Goal: Navigation & Orientation: Find specific page/section

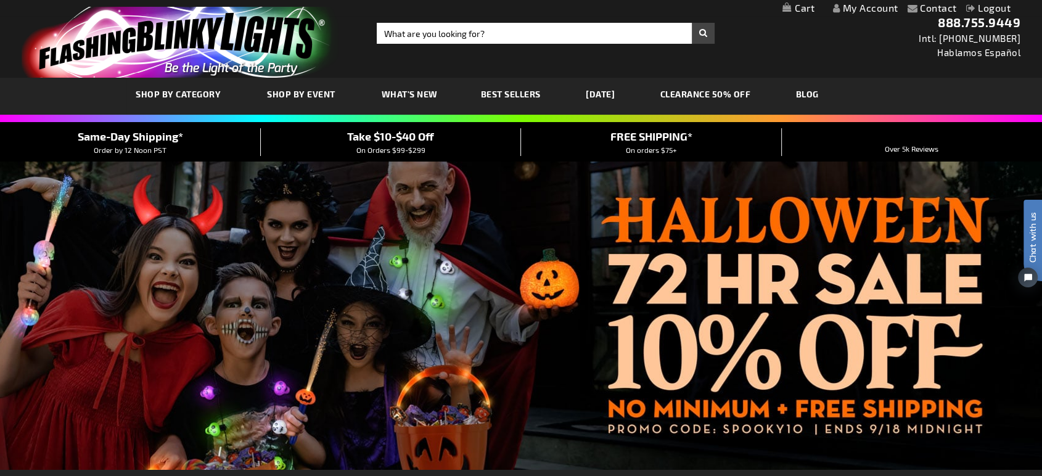
click at [407, 105] on link "What's New" at bounding box center [409, 93] width 75 height 41
click at [405, 92] on span "What's New" at bounding box center [410, 94] width 56 height 10
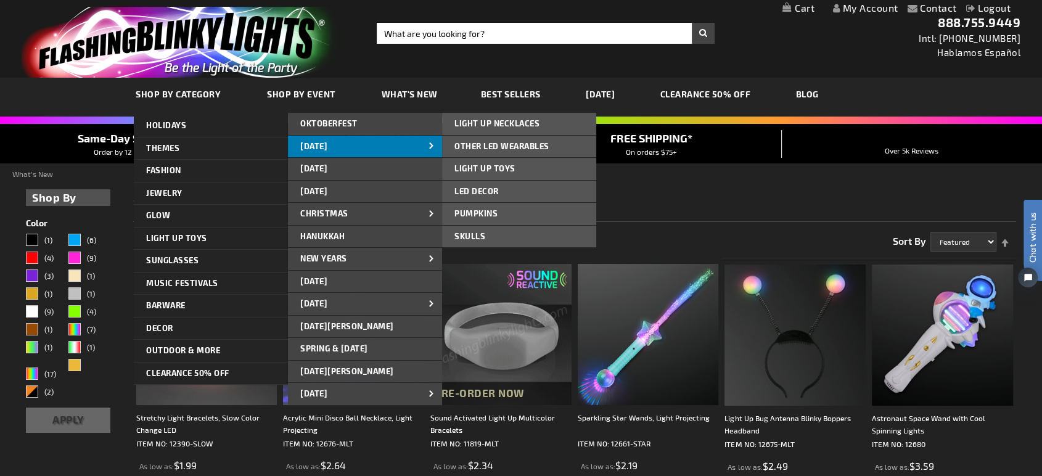
click at [312, 138] on link "[DATE]" at bounding box center [365, 147] width 154 height 22
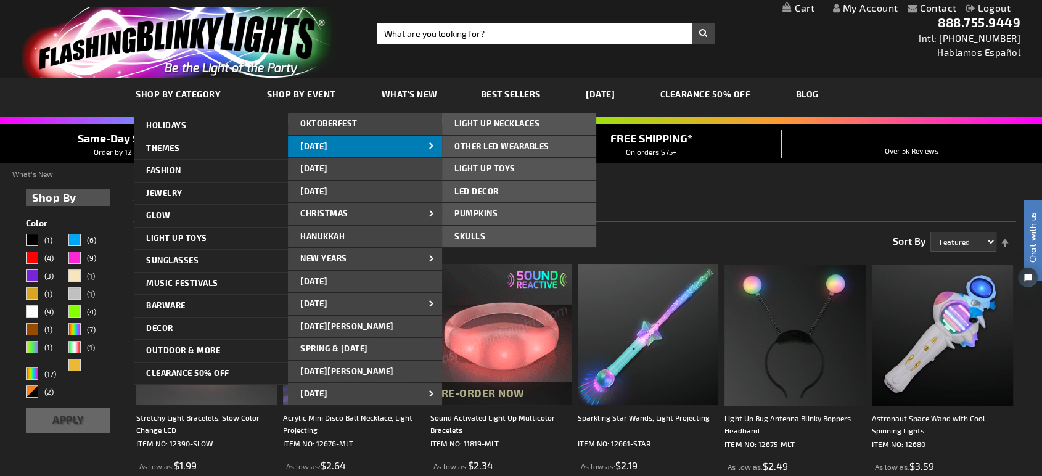
click at [314, 148] on span "[DATE]" at bounding box center [313, 146] width 27 height 10
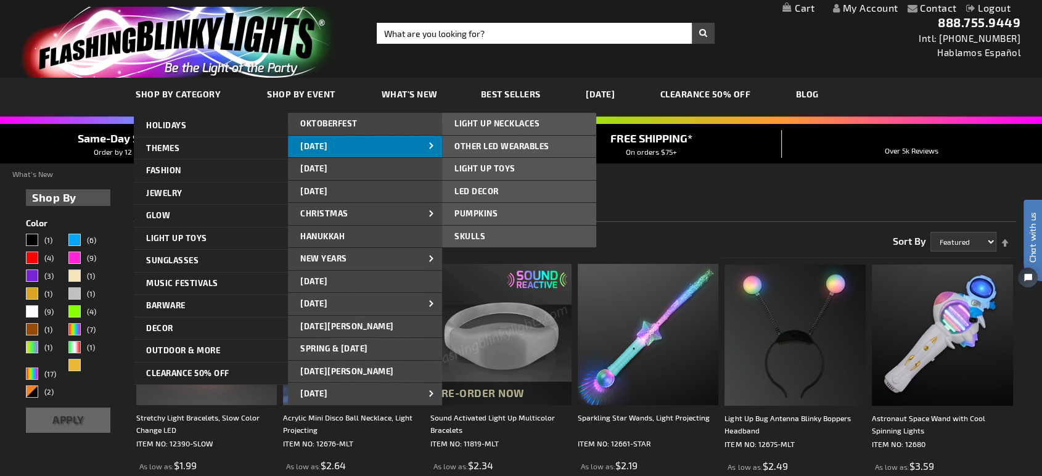
click at [314, 148] on span "[DATE]" at bounding box center [313, 146] width 27 height 10
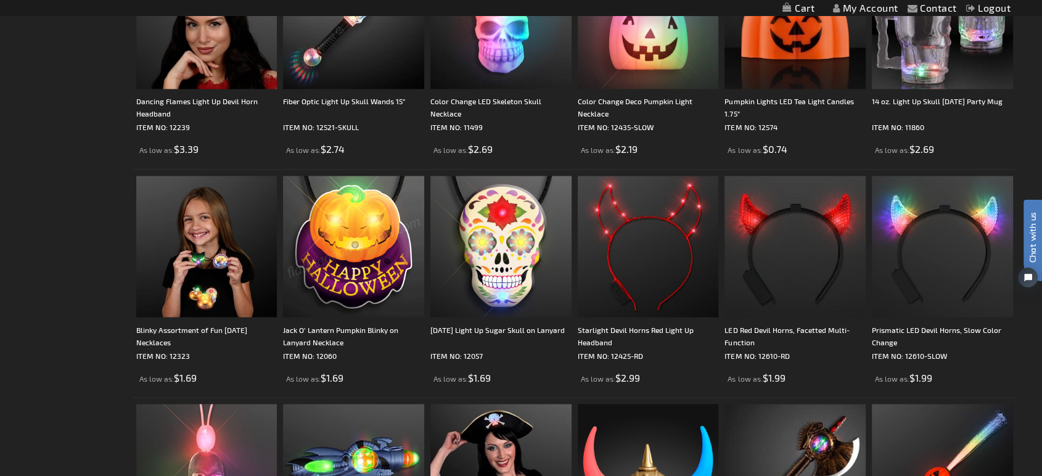
scroll to position [2398, 0]
